Goal: Task Accomplishment & Management: Manage account settings

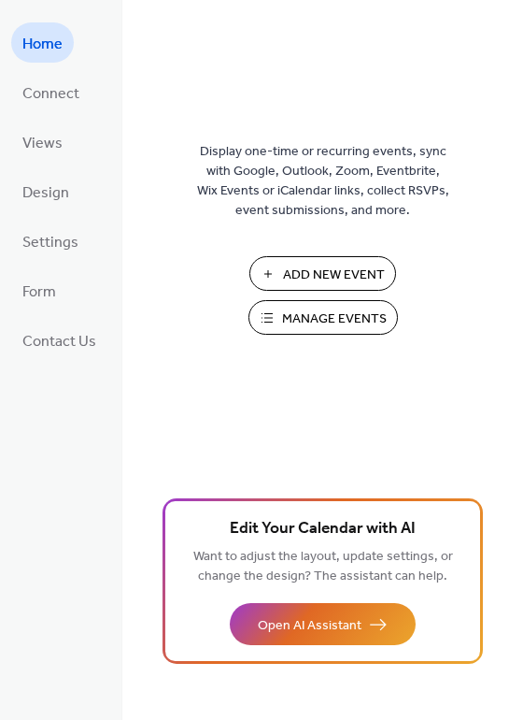
click at [303, 309] on span "Manage Events" at bounding box center [334, 319] width 105 height 20
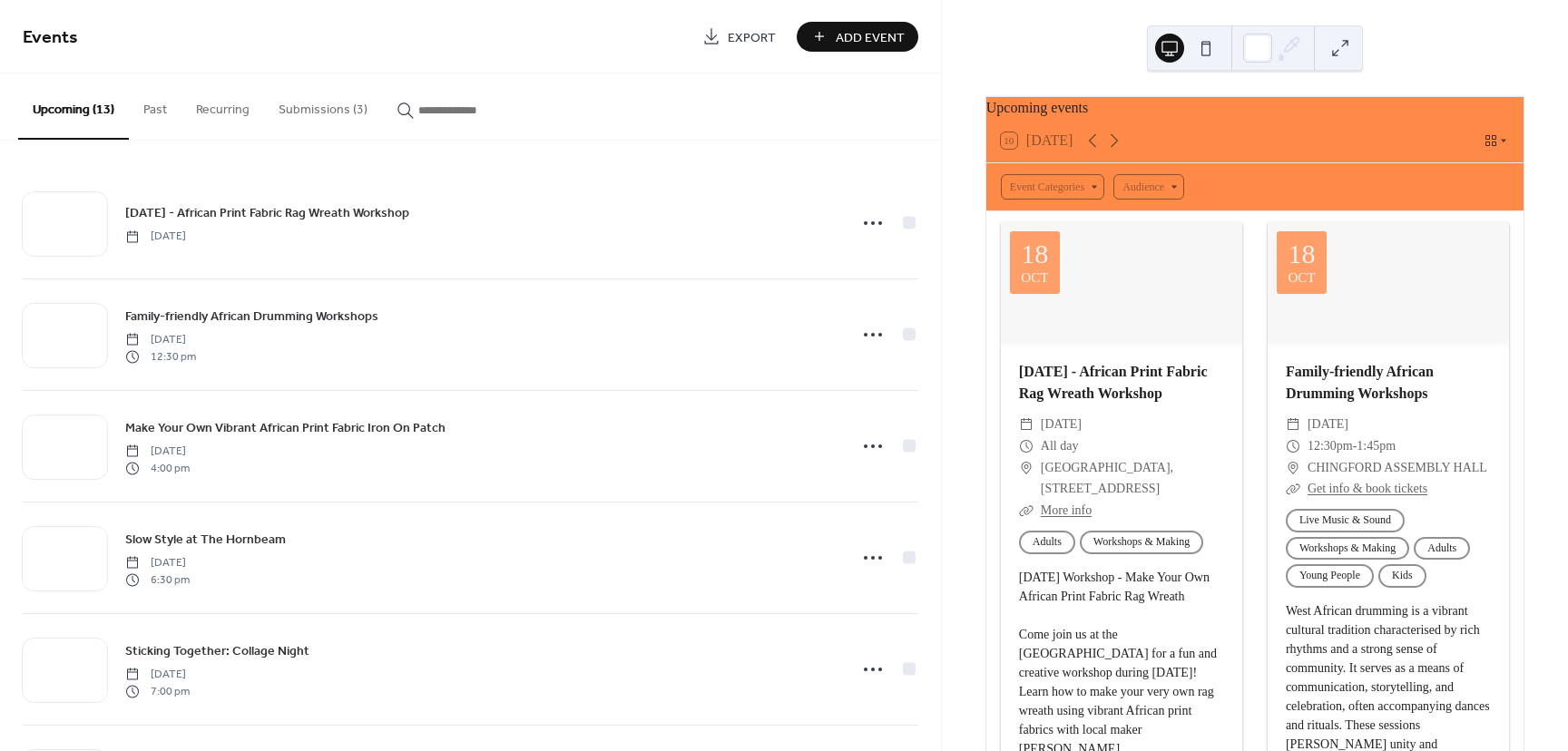
click at [316, 107] on button "Submissions (3)" at bounding box center [322, 106] width 117 height 64
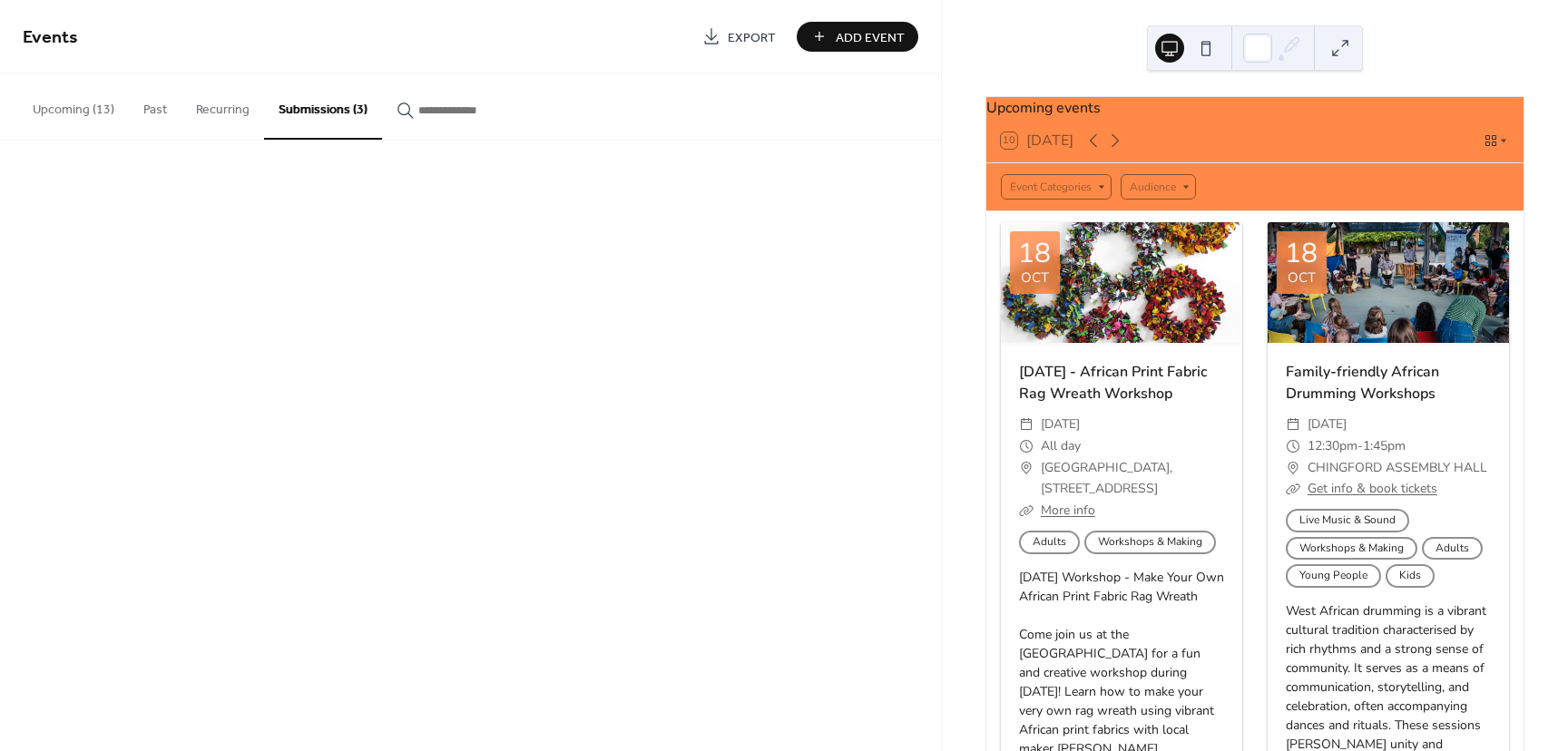
click at [316, 107] on button "Submissions (3)" at bounding box center [322, 107] width 117 height 66
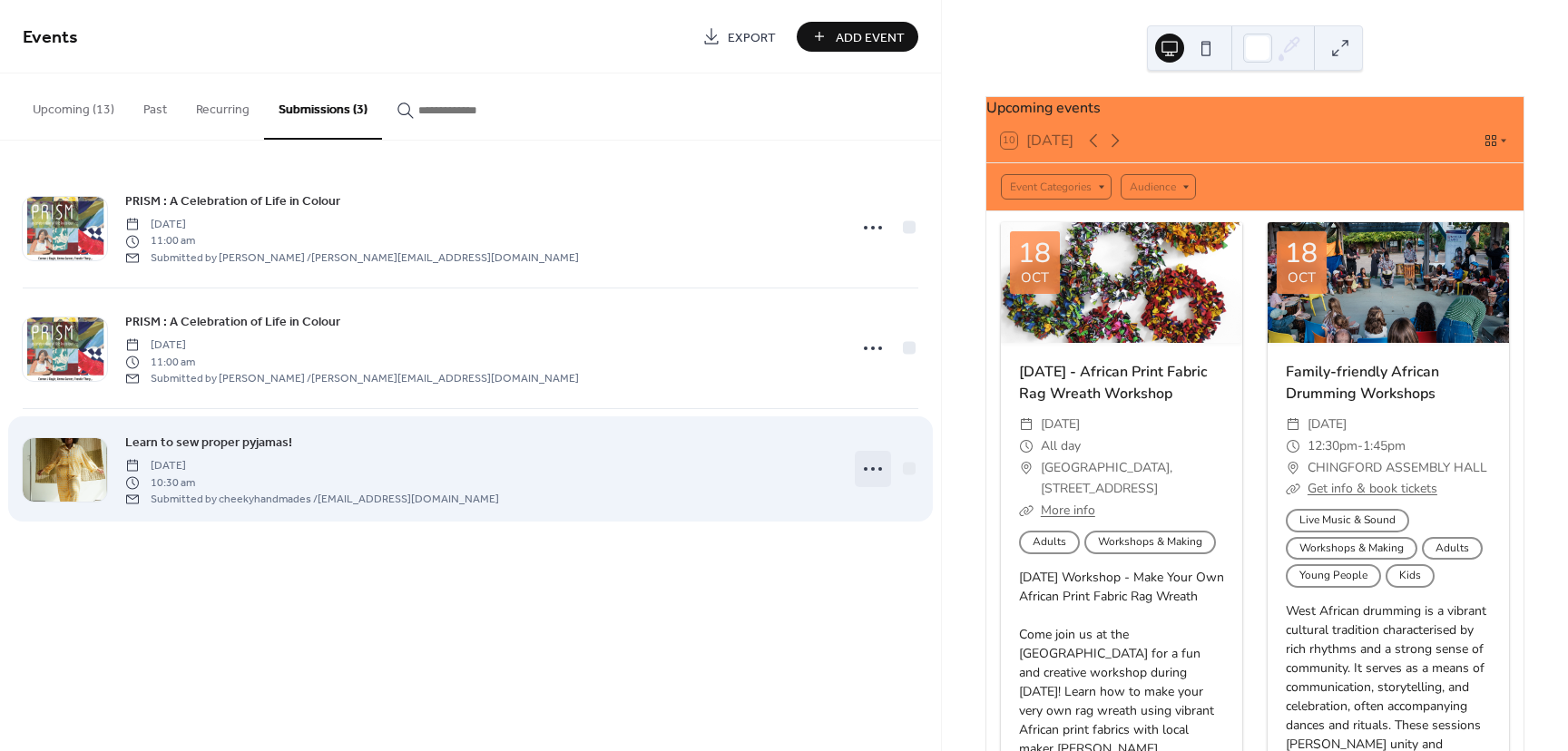
click at [875, 467] on icon at bounding box center [873, 469] width 29 height 29
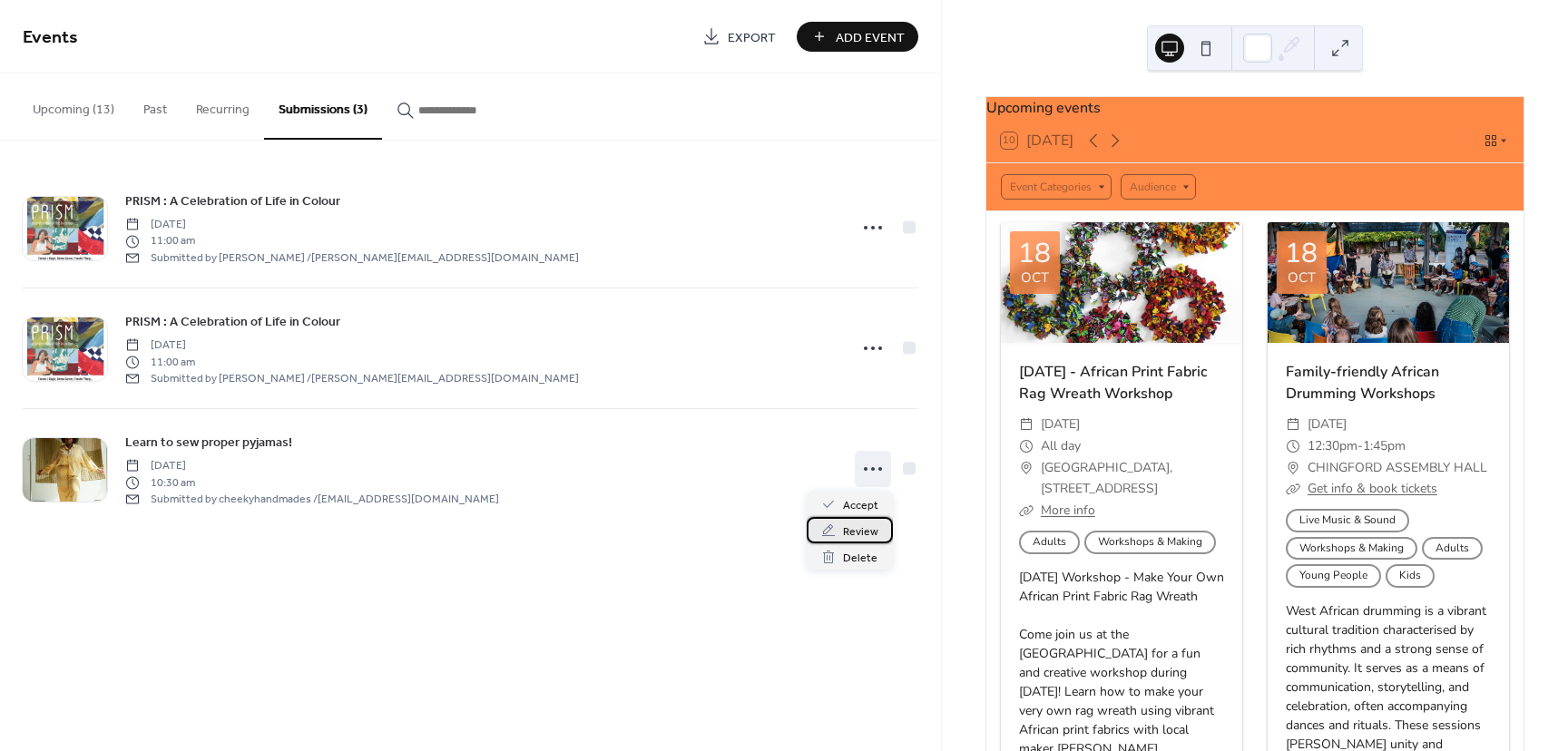
click at [875, 533] on span "Review" at bounding box center [860, 532] width 35 height 19
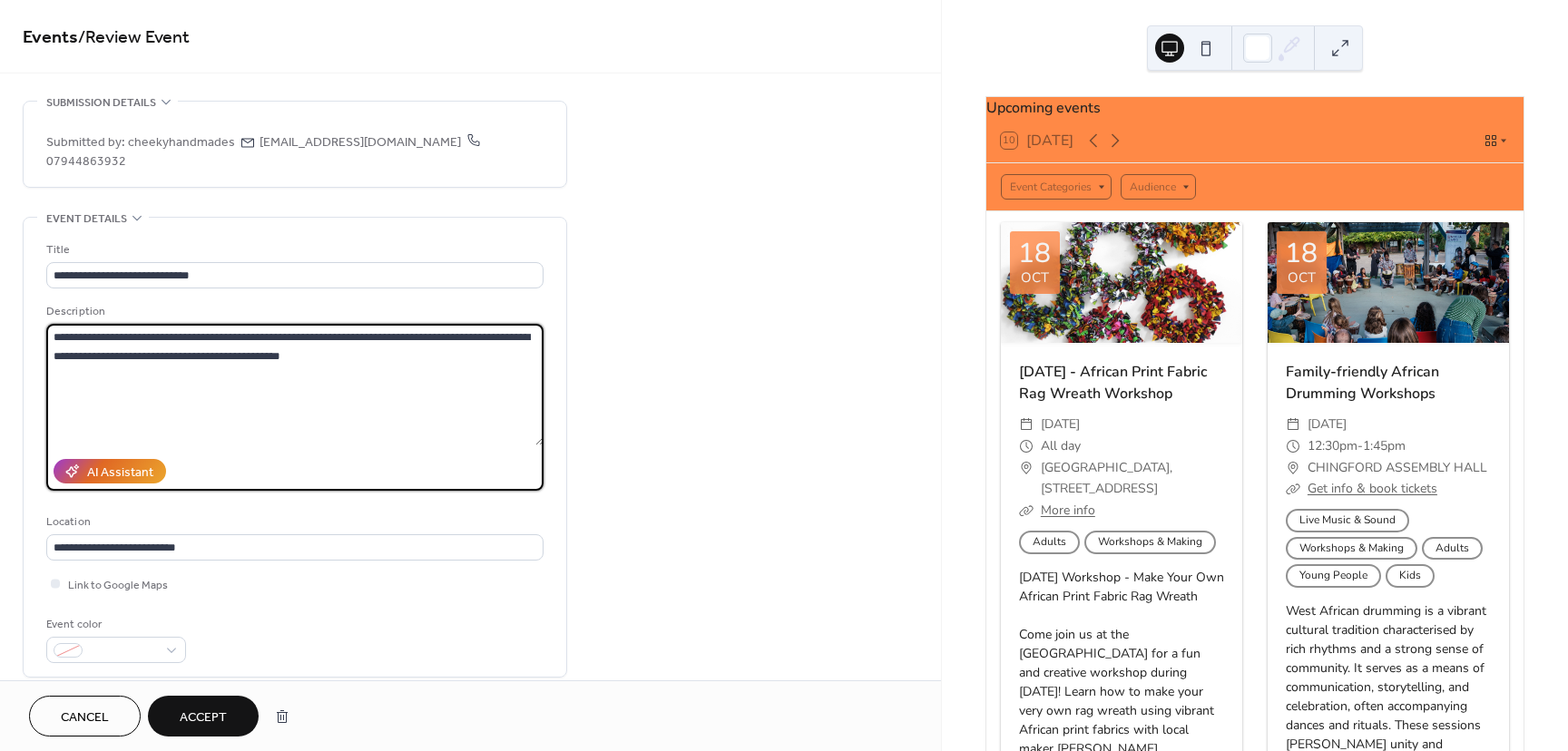
click at [295, 351] on textarea "**********" at bounding box center [295, 384] width 497 height 121
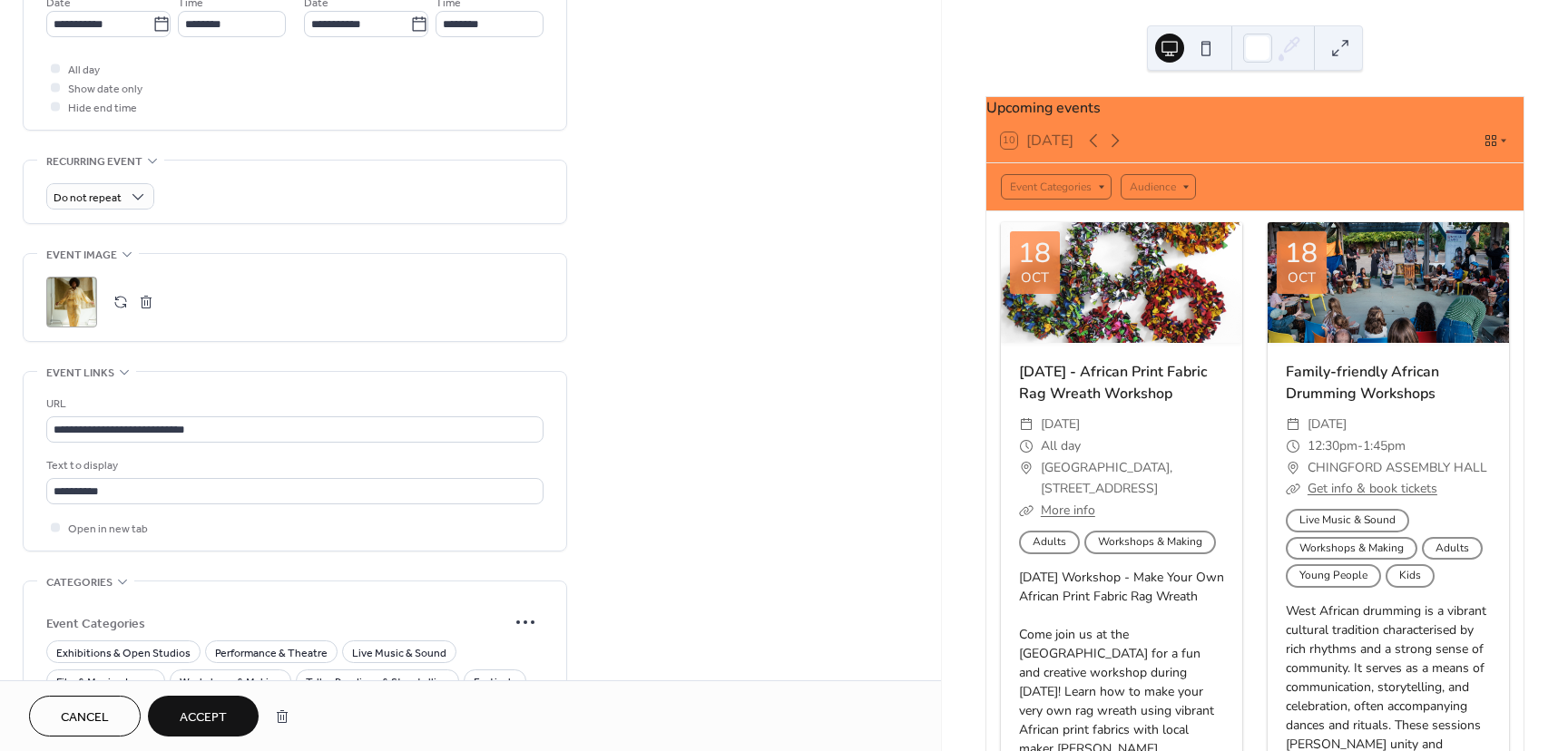
scroll to position [761, 0]
click at [244, 672] on span "Workshops & Making" at bounding box center [230, 682] width 102 height 19
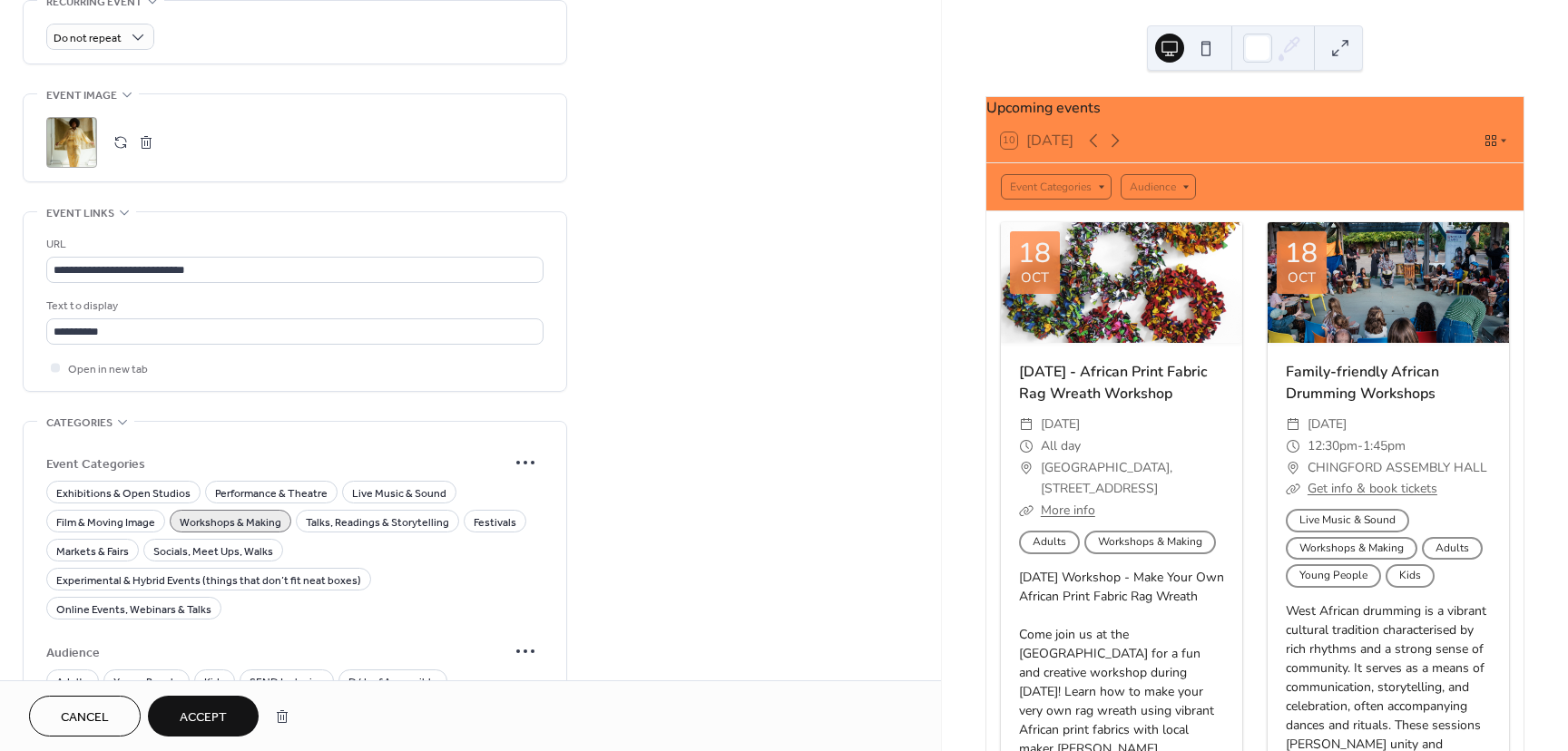
scroll to position [921, 0]
click at [90, 669] on div "Adults" at bounding box center [73, 679] width 52 height 22
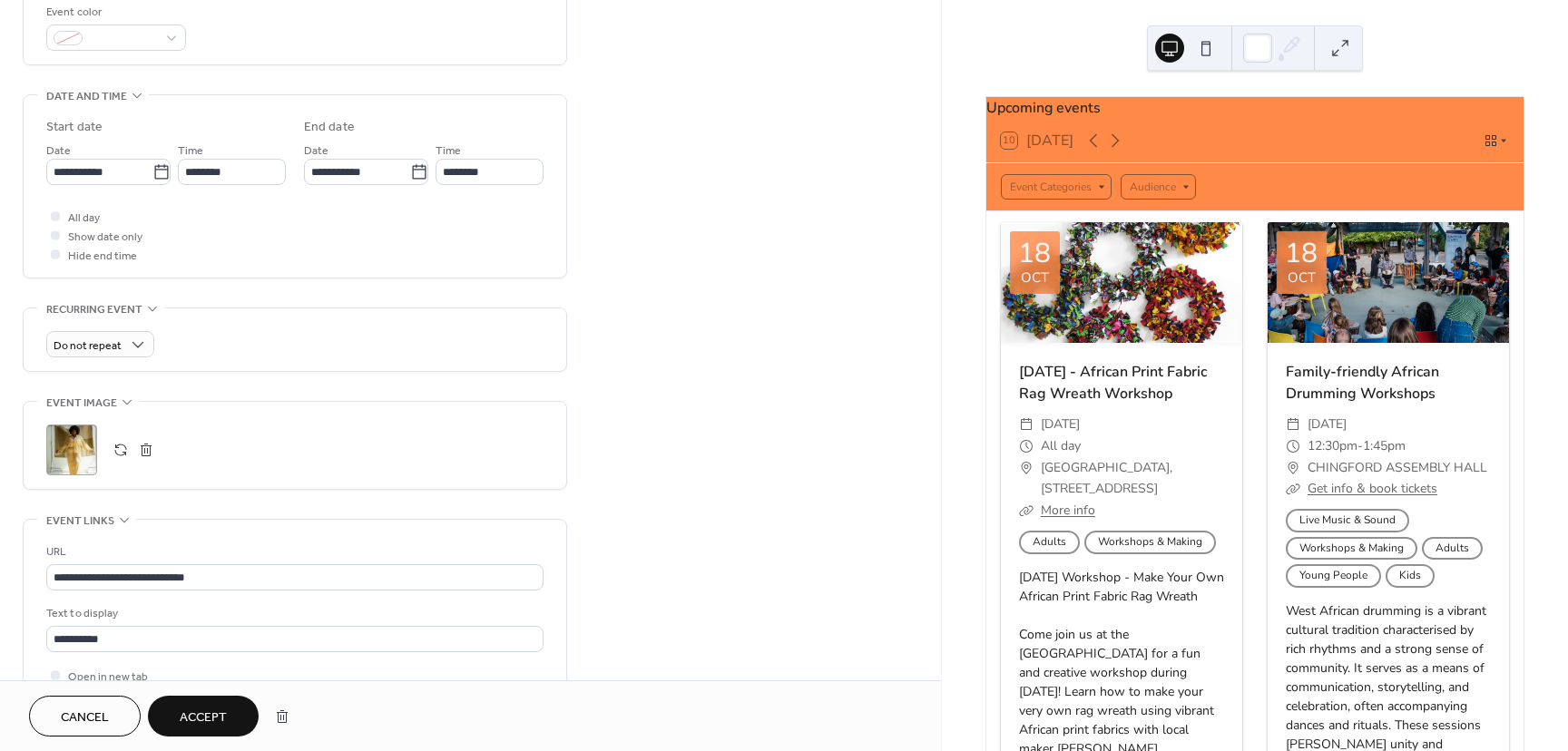
scroll to position [631, 0]
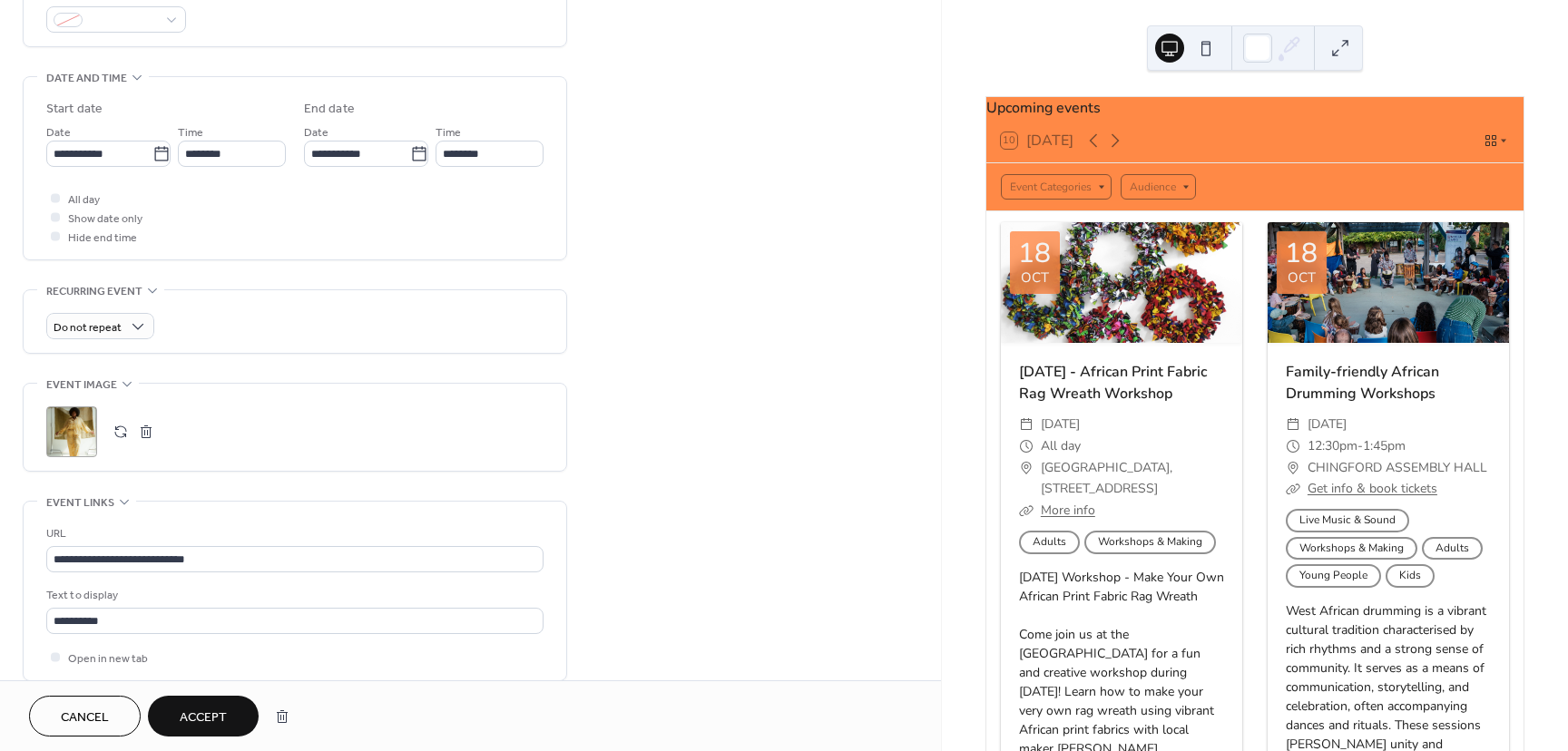
click at [217, 700] on button "Accept" at bounding box center [203, 716] width 111 height 41
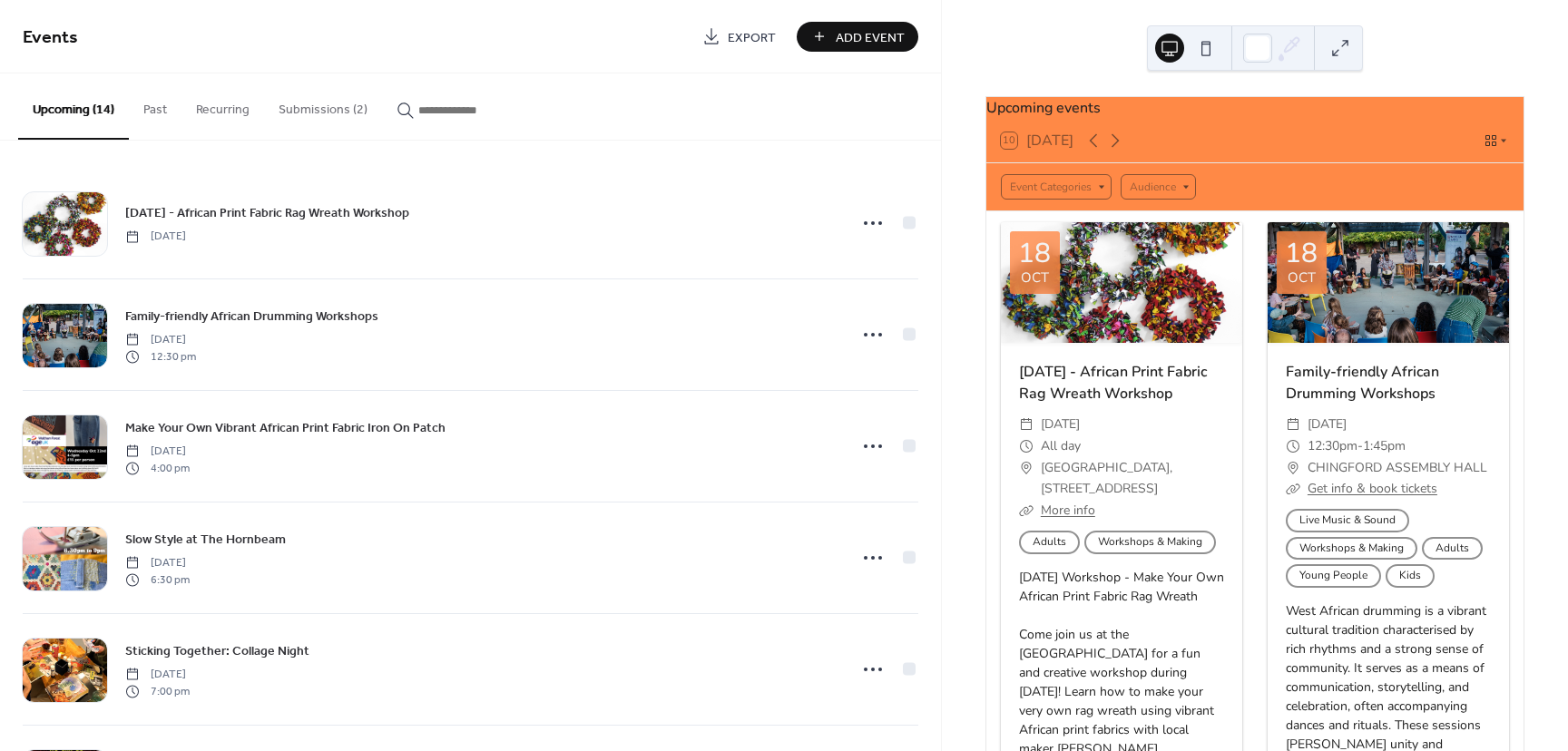
click at [316, 111] on button "Submissions (2)" at bounding box center [322, 106] width 117 height 64
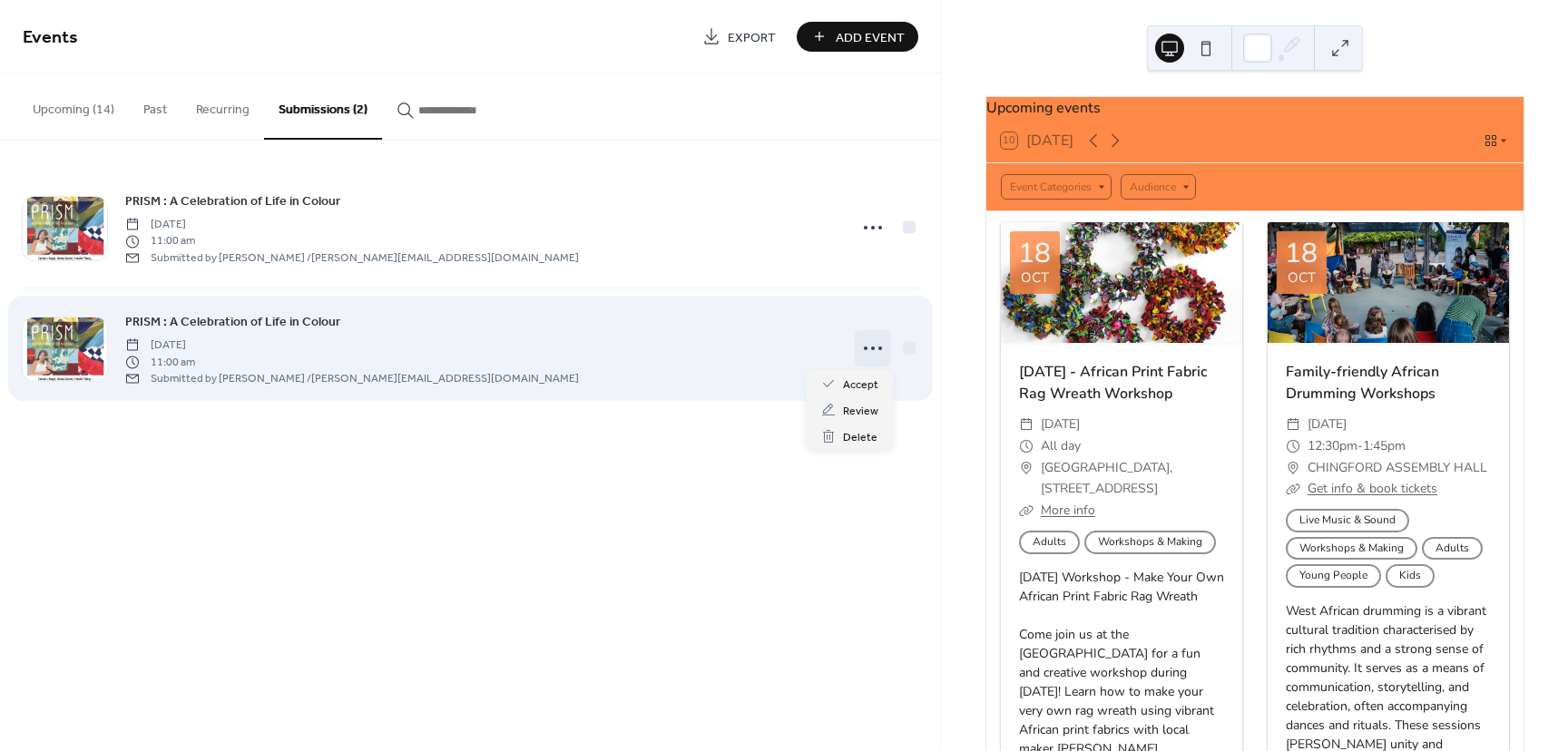
click at [882, 352] on icon at bounding box center [873, 348] width 29 height 29
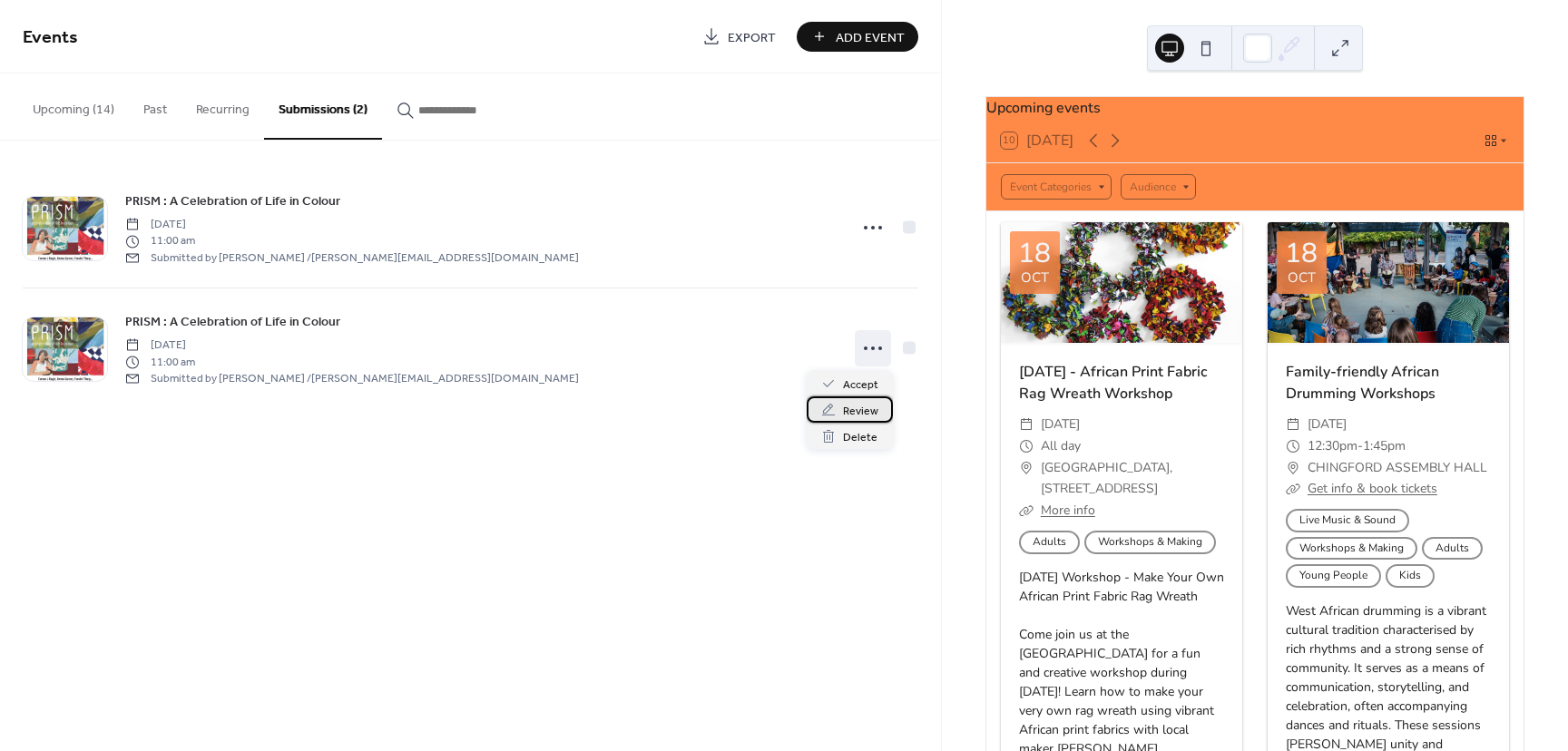
click at [852, 402] on span "Review" at bounding box center [860, 411] width 35 height 19
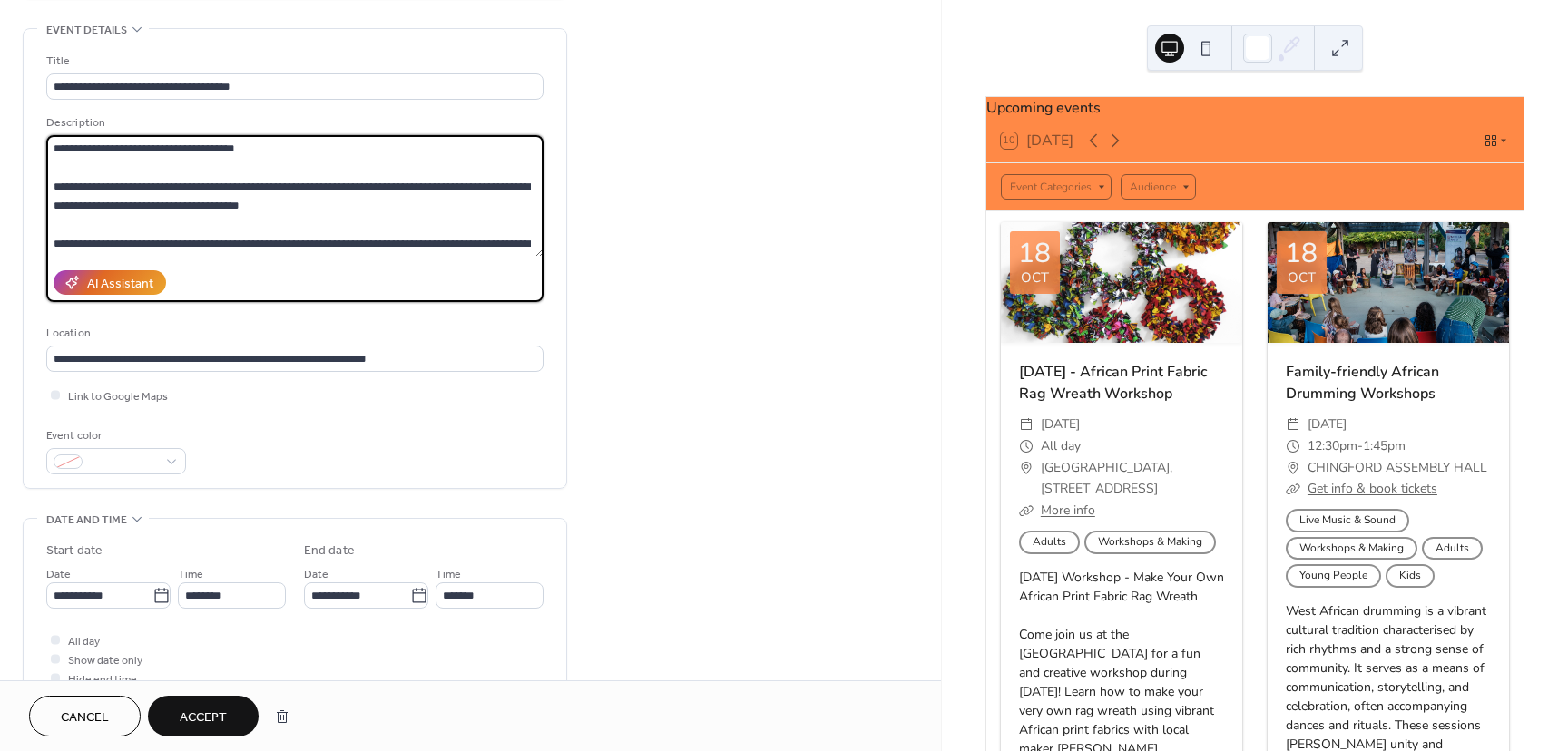
click at [229, 147] on textarea "**********" at bounding box center [295, 195] width 497 height 121
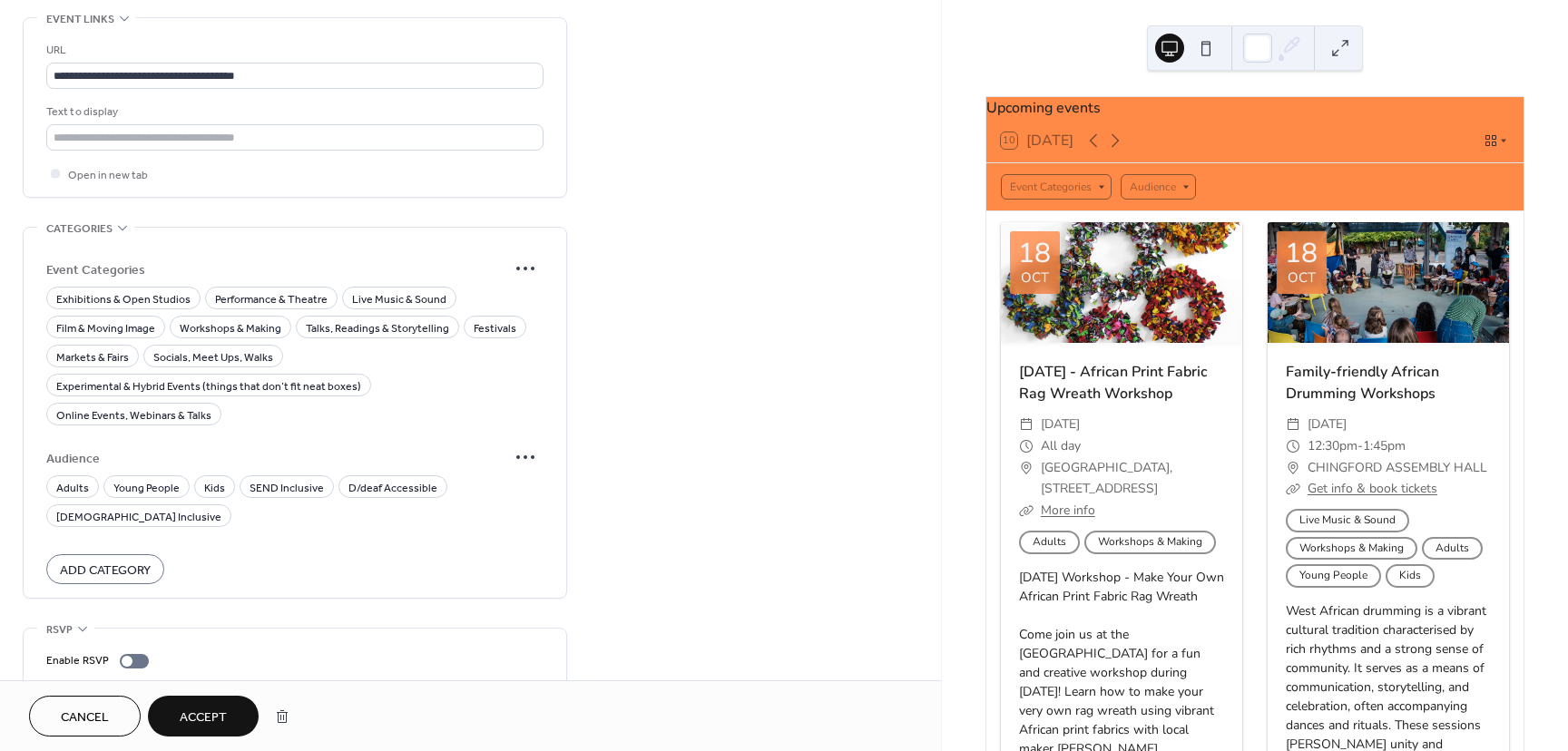
scroll to position [1115, 0]
type textarea "**********"
click at [78, 478] on span "Adults" at bounding box center [73, 488] width 33 height 19
click at [165, 289] on span "Exhibitions & Open Studios" at bounding box center [123, 299] width 134 height 19
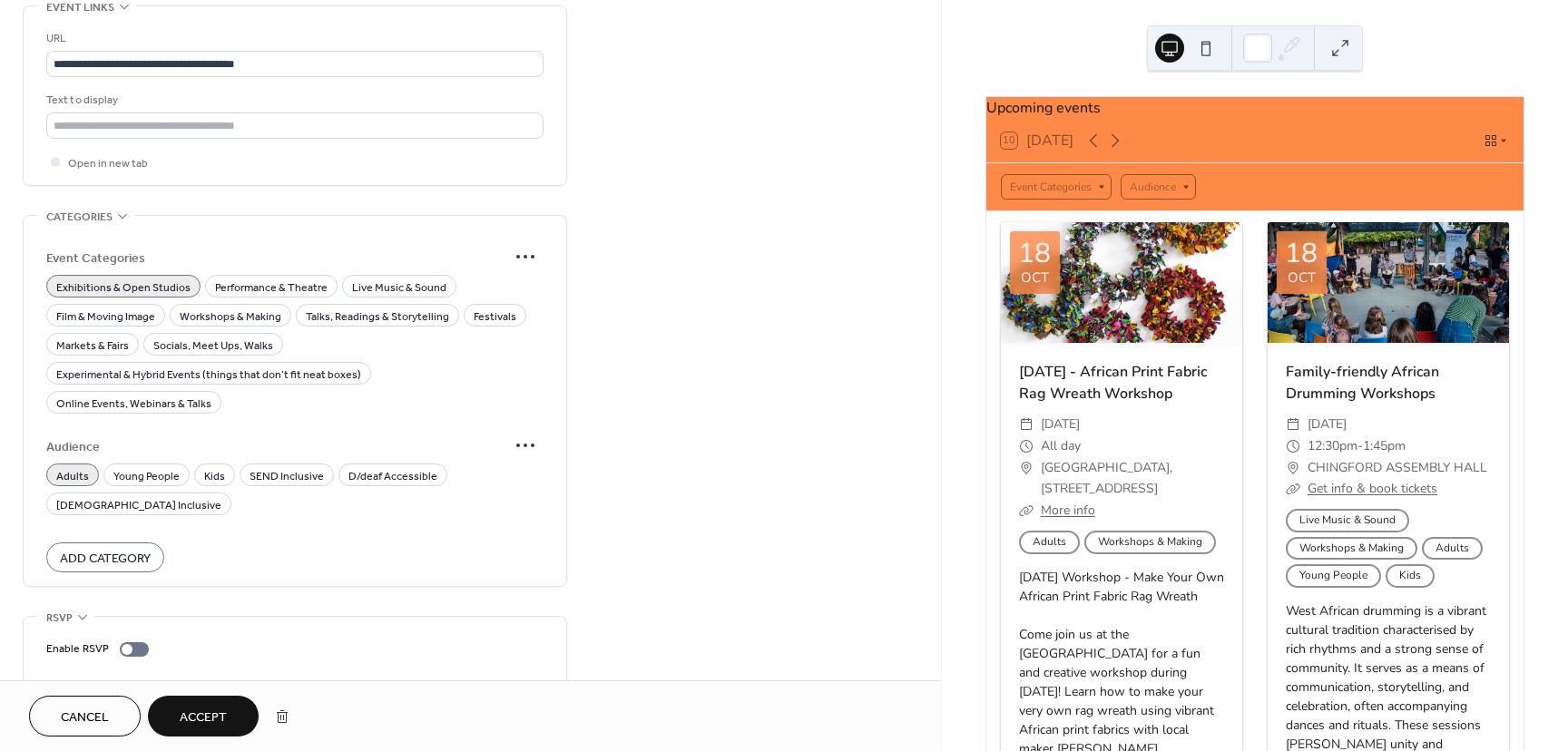
scroll to position [1129, 0]
click at [186, 722] on span "Accept" at bounding box center [203, 718] width 48 height 19
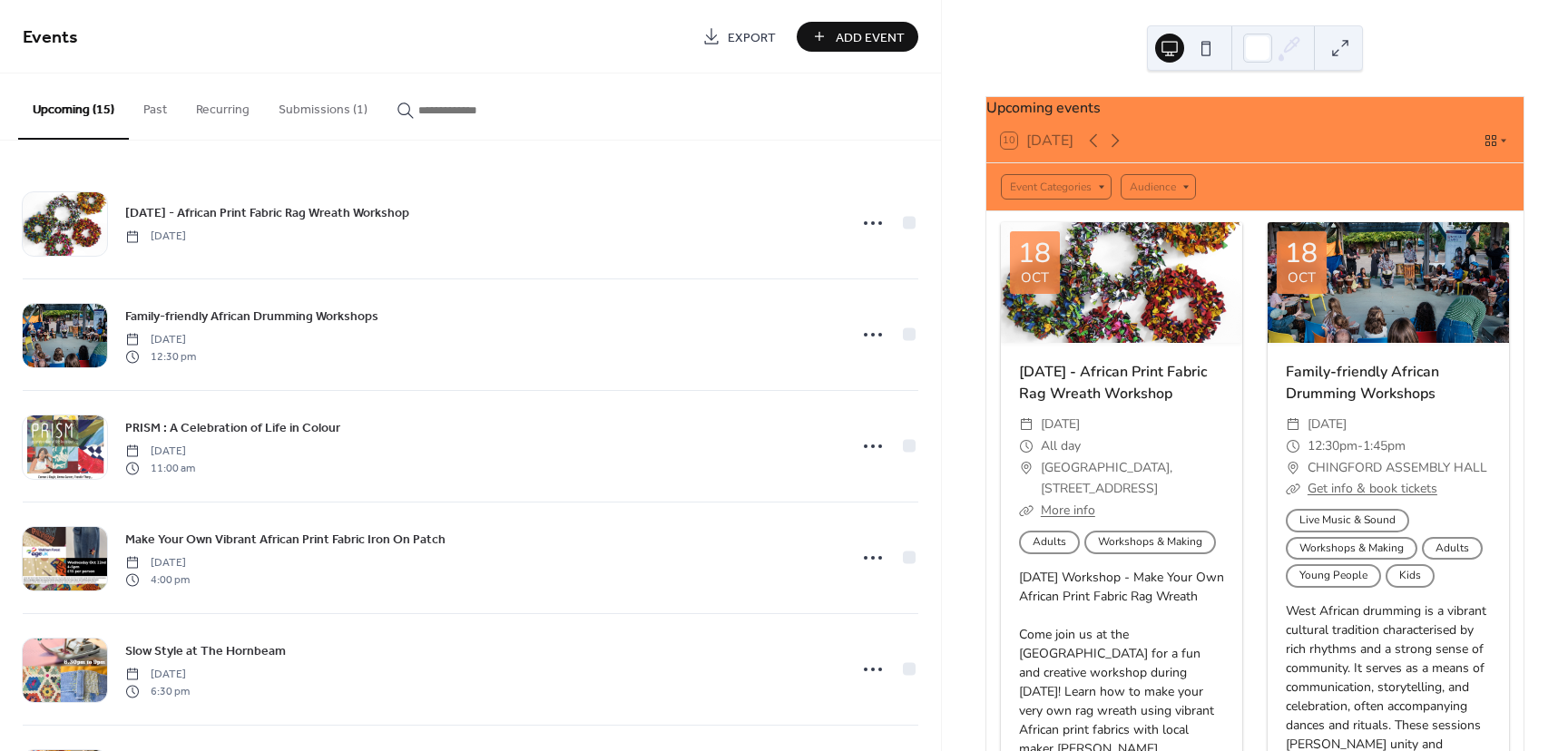
click at [284, 108] on button "Submissions (1)" at bounding box center [322, 106] width 117 height 64
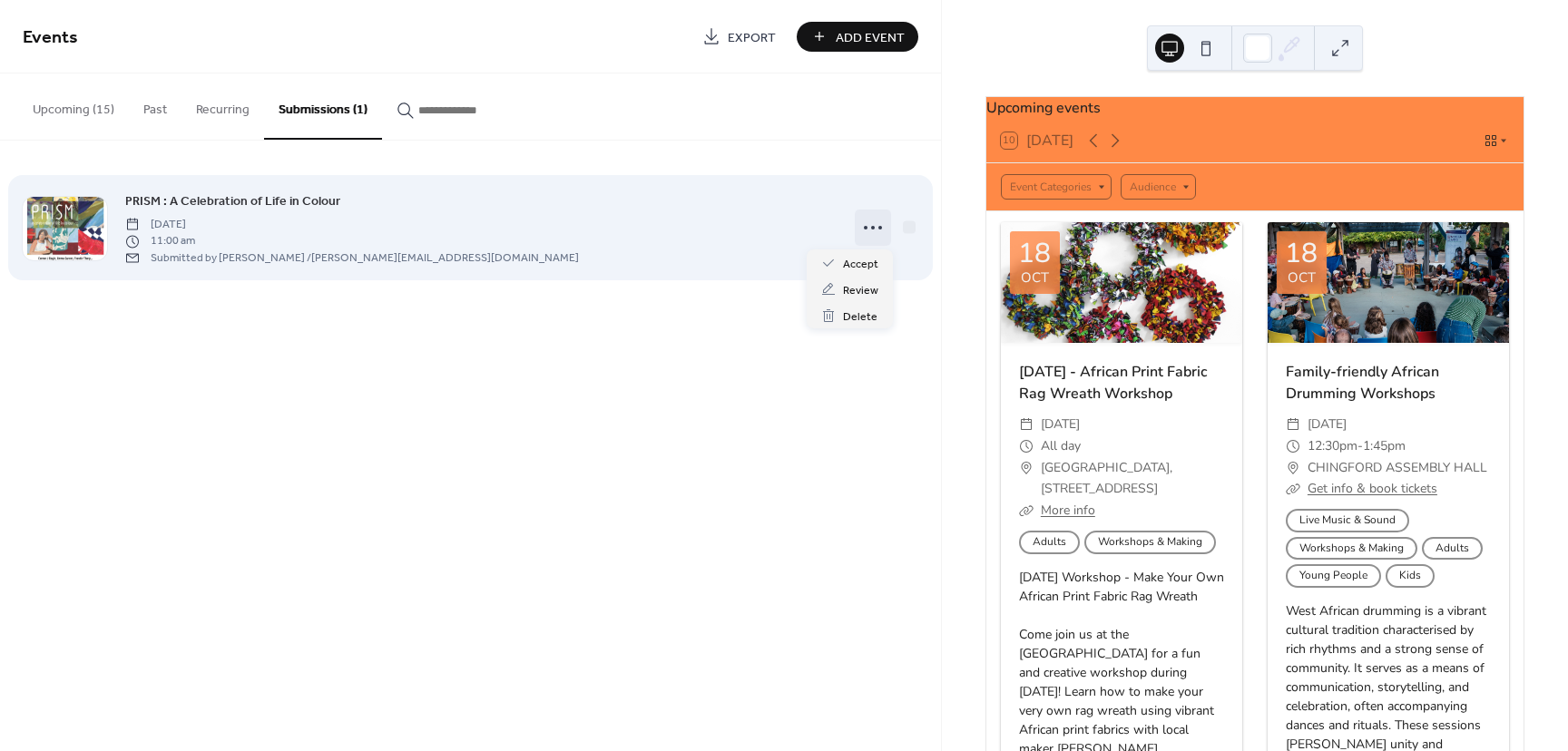
click at [876, 215] on icon at bounding box center [873, 228] width 29 height 29
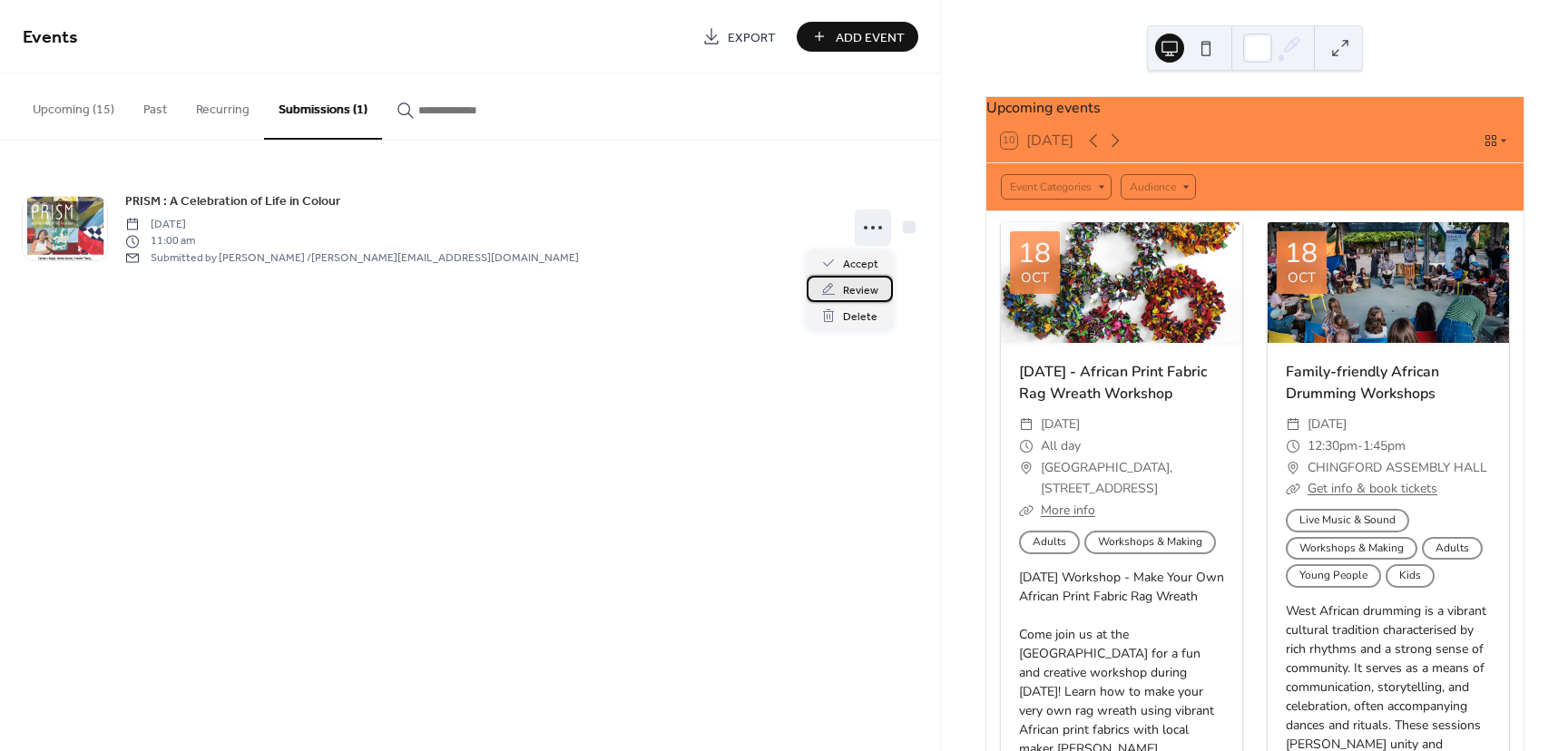
click at [859, 291] on span "Review" at bounding box center [860, 291] width 35 height 19
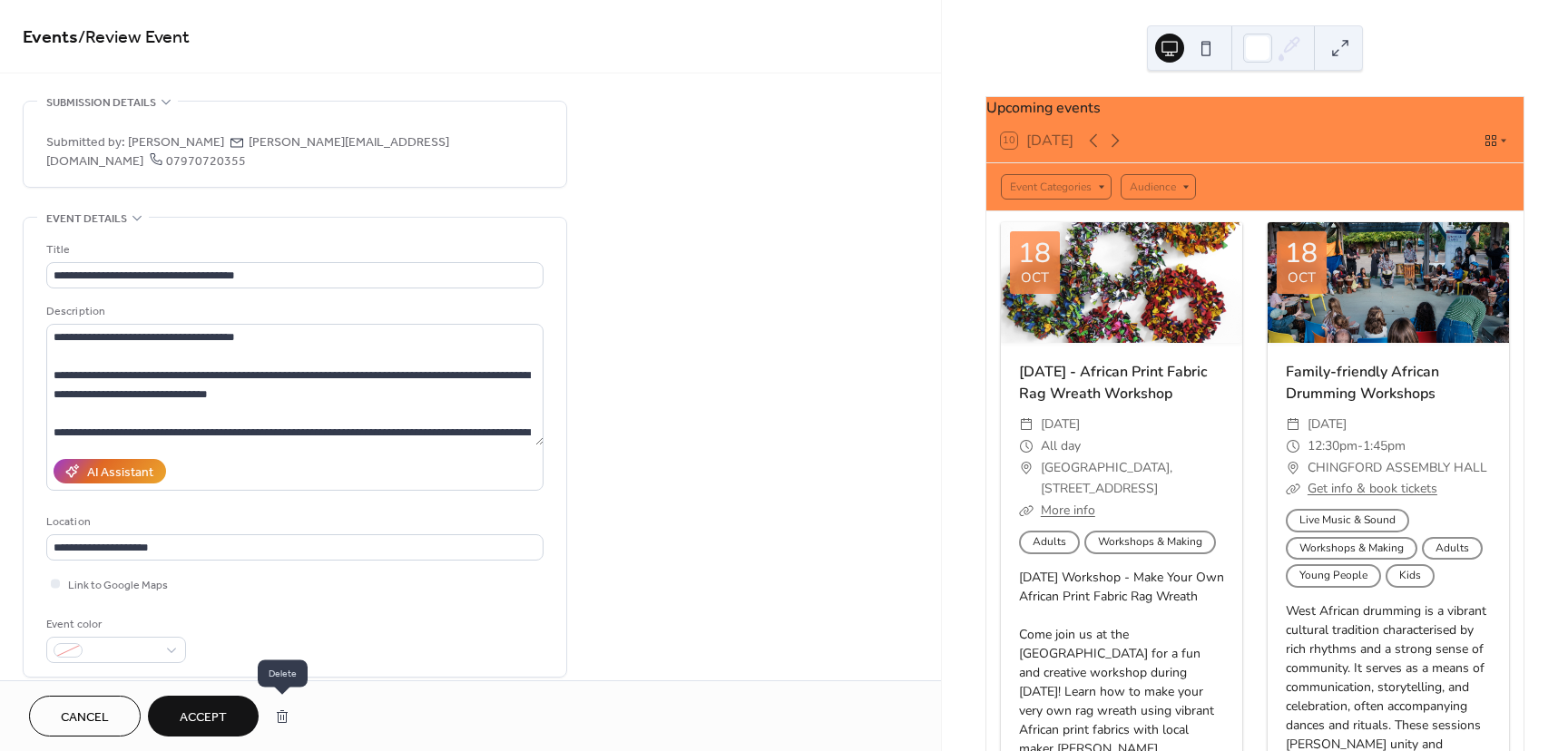
click at [279, 712] on button "button" at bounding box center [283, 716] width 33 height 36
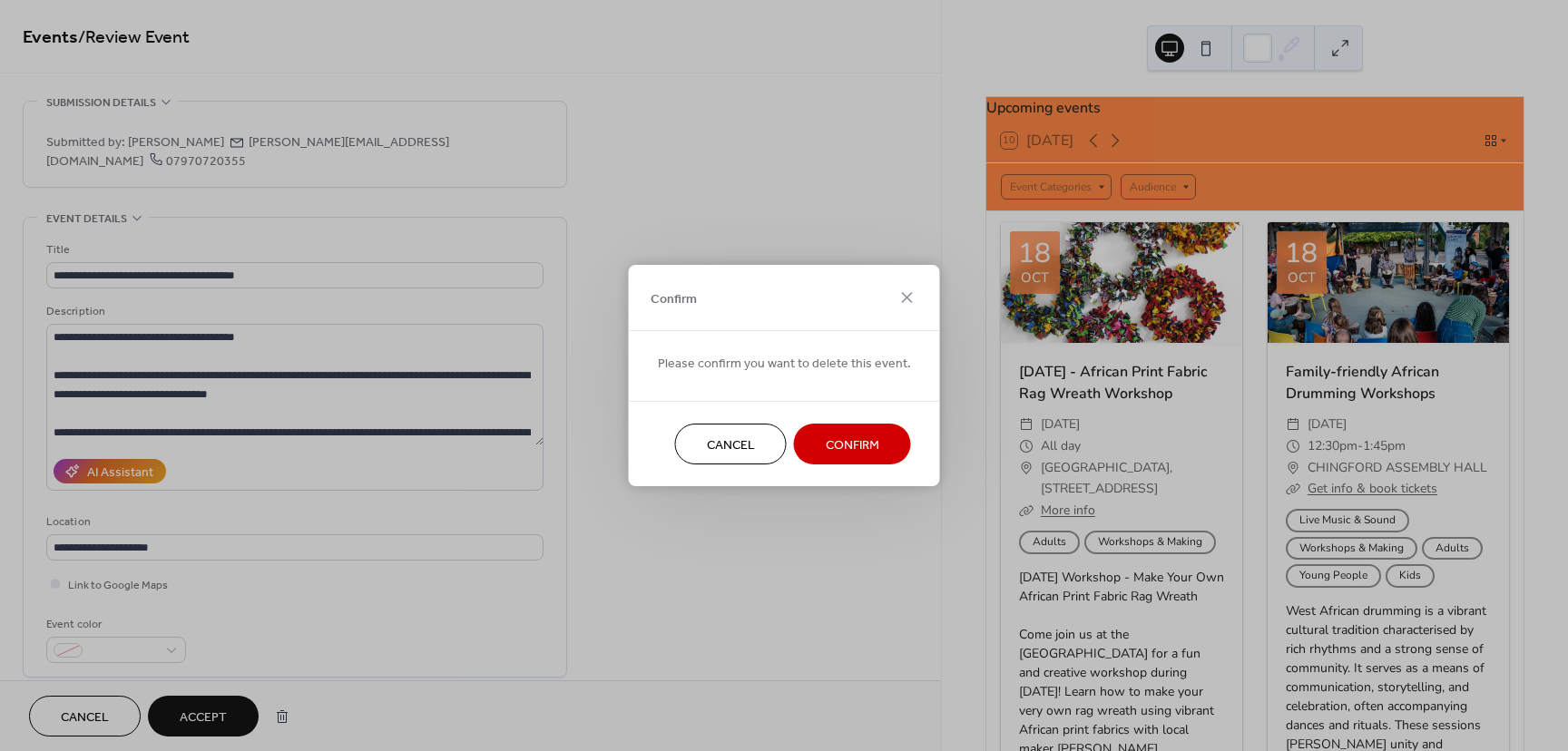
click at [825, 448] on span "Confirm" at bounding box center [851, 446] width 53 height 19
